Goal: Transaction & Acquisition: Subscribe to service/newsletter

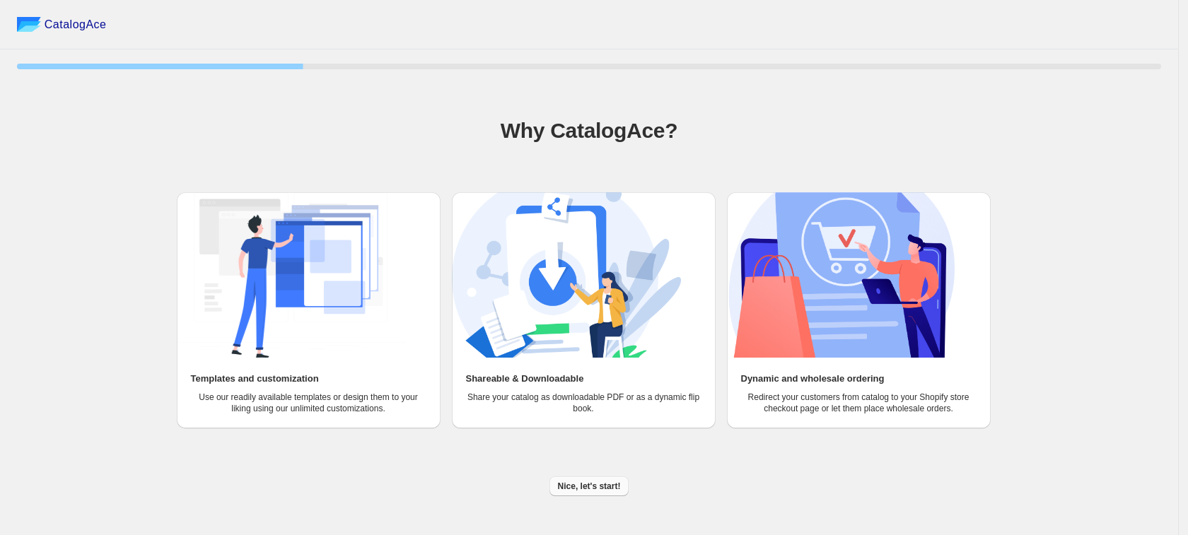
click at [606, 477] on button "Nice, let's start!" at bounding box center [590, 487] width 80 height 20
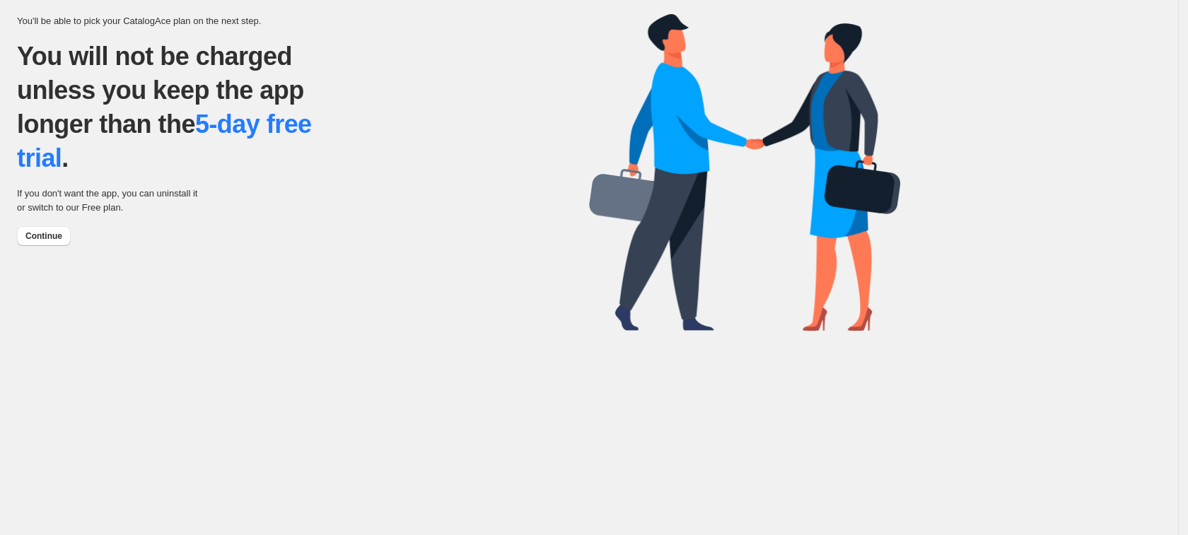
click at [40, 236] on span "Continue" at bounding box center [43, 236] width 37 height 11
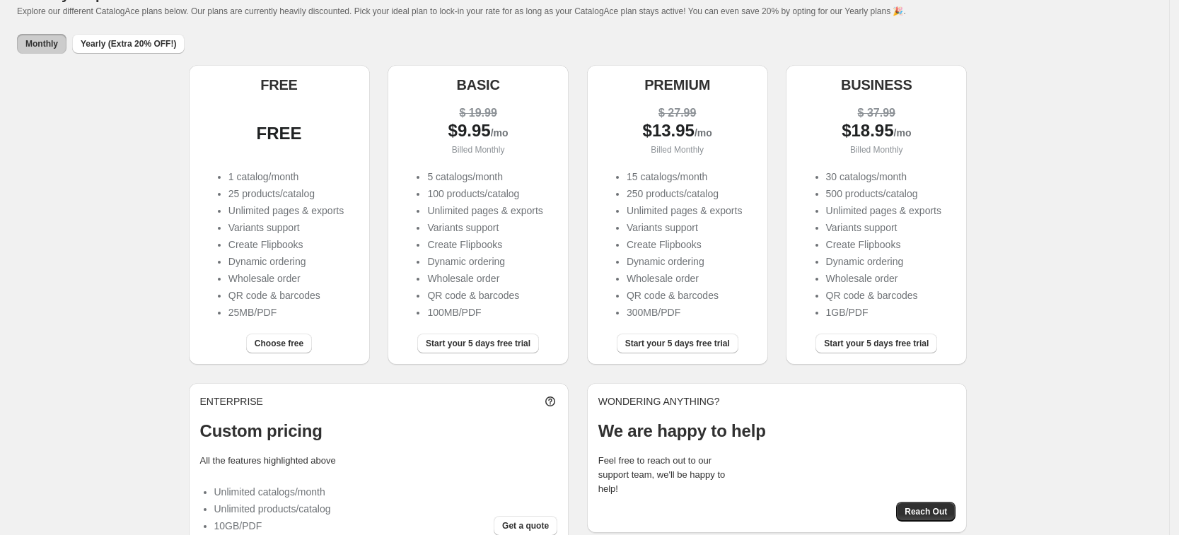
scroll to position [88, 0]
click at [277, 343] on span "Choose free" at bounding box center [279, 342] width 49 height 11
